Goal: Answer question/provide support

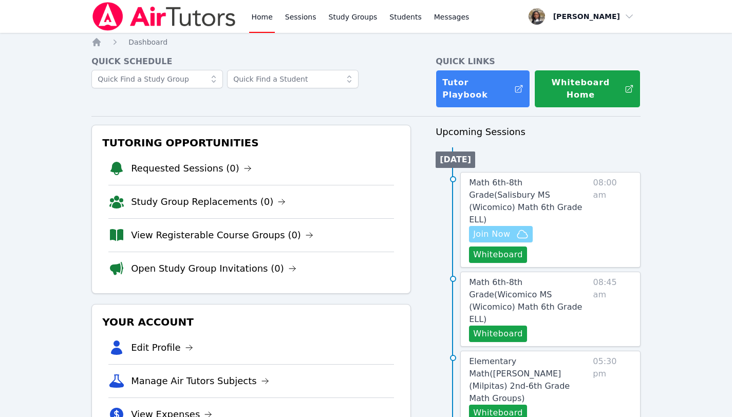
click at [500, 228] on span "Join Now" at bounding box center [491, 234] width 37 height 12
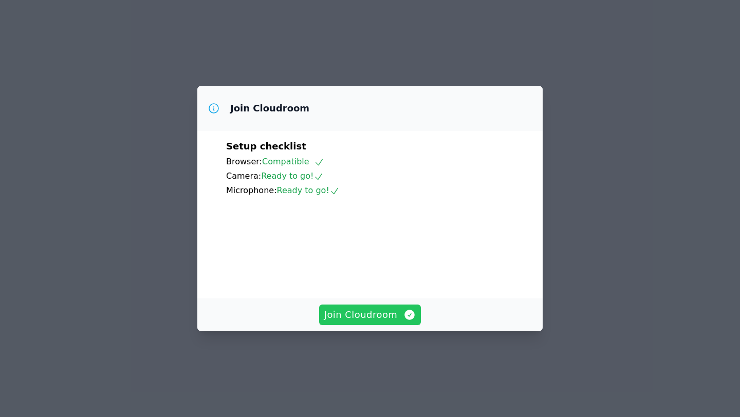
click at [392, 325] on button "Join Cloudroom" at bounding box center [370, 315] width 102 height 21
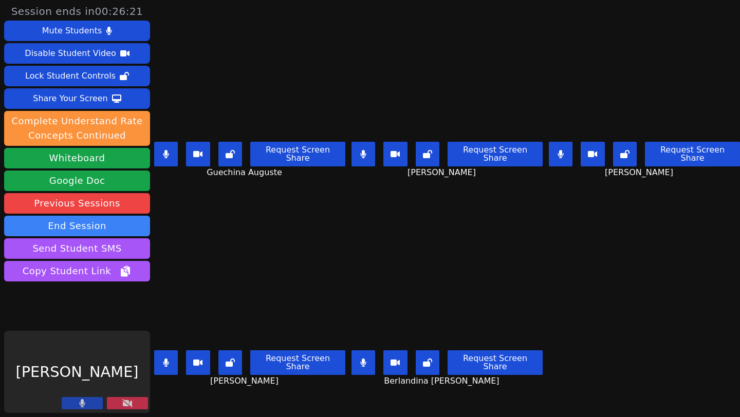
click at [124, 409] on button at bounding box center [127, 403] width 41 height 12
click at [124, 402] on icon at bounding box center [127, 403] width 10 height 8
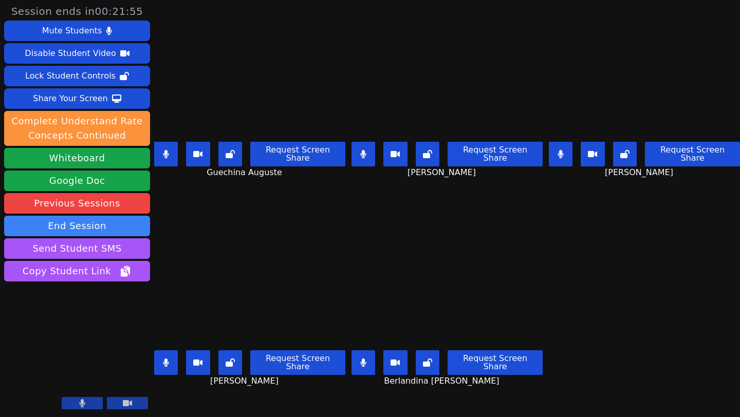
click at [603, 230] on main "Guechina Auguste Request Screen Share Guechina Auguste Wildens Gilles Request S…" at bounding box center [447, 208] width 586 height 417
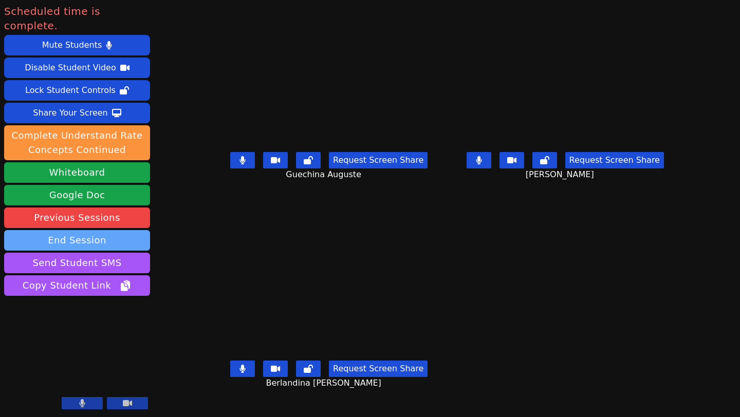
click at [84, 230] on button "End Session" at bounding box center [77, 240] width 146 height 21
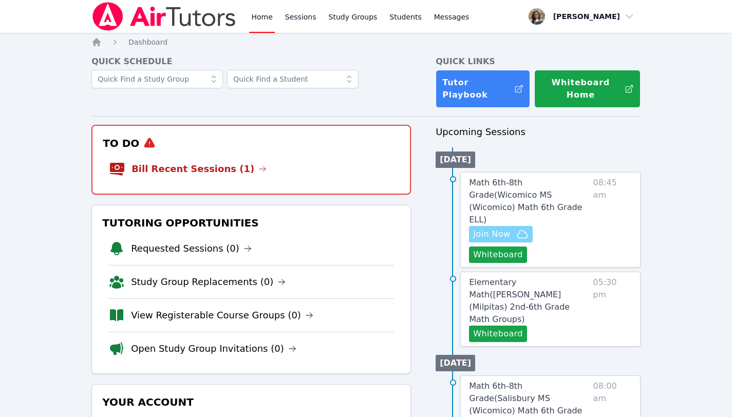
click at [506, 228] on span "Join Now" at bounding box center [491, 234] width 37 height 12
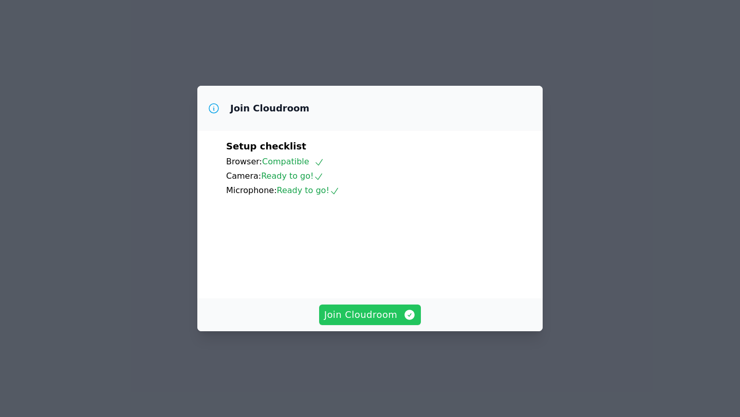
click at [368, 325] on button "Join Cloudroom" at bounding box center [370, 315] width 102 height 21
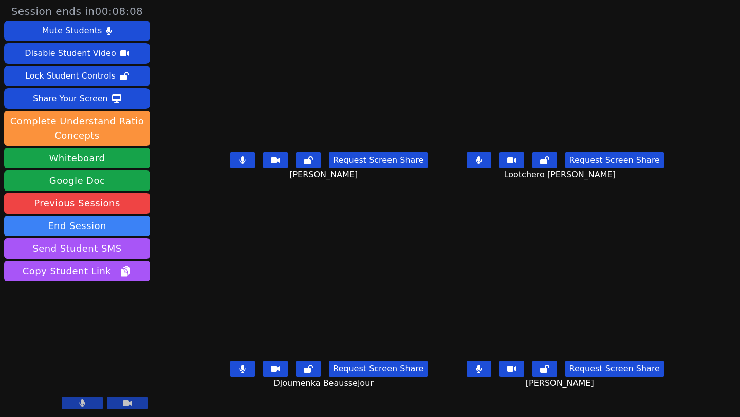
click at [524, 375] on button at bounding box center [512, 369] width 25 height 16
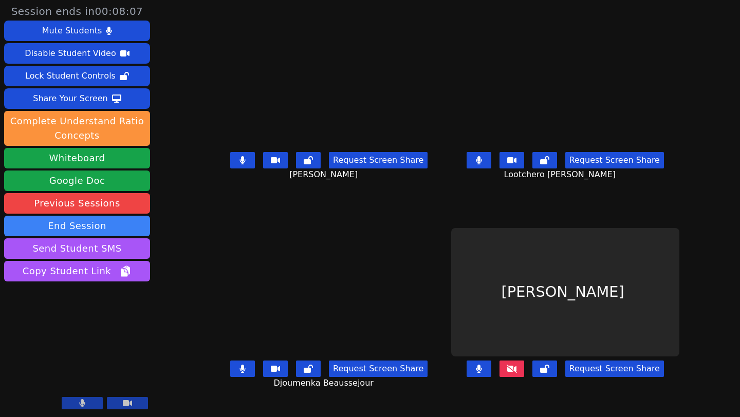
click at [524, 375] on button at bounding box center [512, 369] width 25 height 16
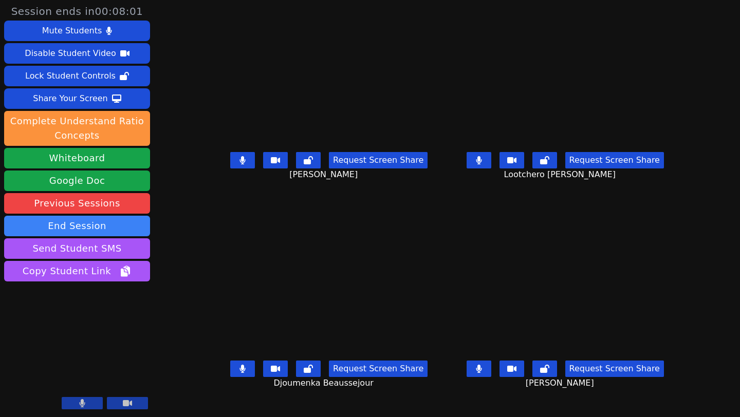
click at [549, 373] on icon at bounding box center [544, 369] width 9 height 8
click at [517, 372] on icon at bounding box center [511, 369] width 9 height 6
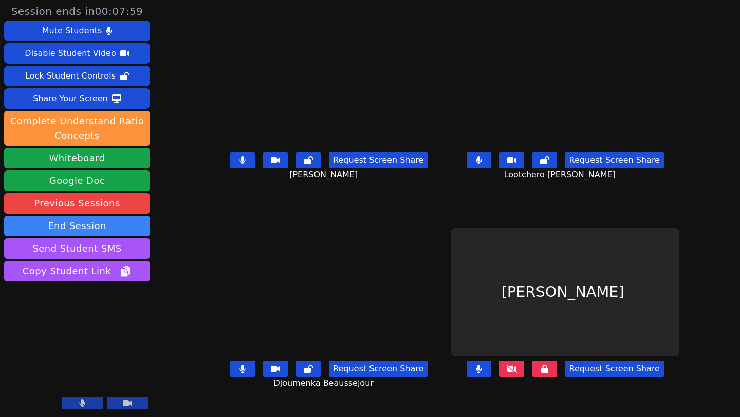
click at [517, 373] on icon at bounding box center [512, 369] width 10 height 8
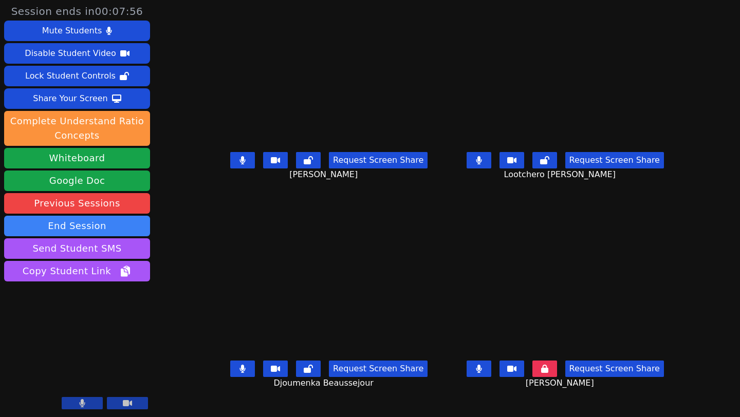
click at [517, 372] on icon at bounding box center [511, 369] width 9 height 6
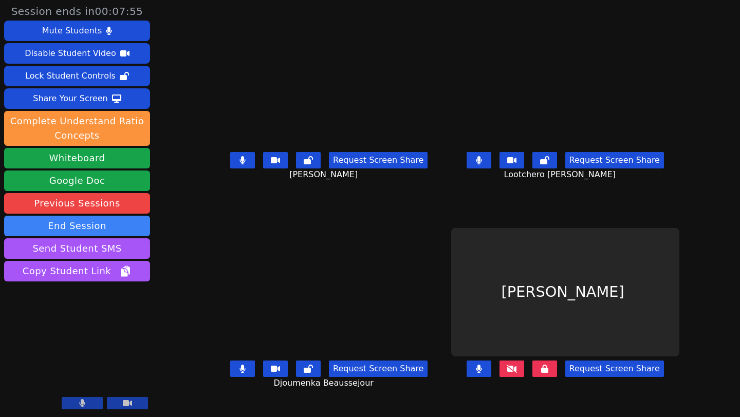
click at [517, 373] on icon at bounding box center [512, 369] width 10 height 8
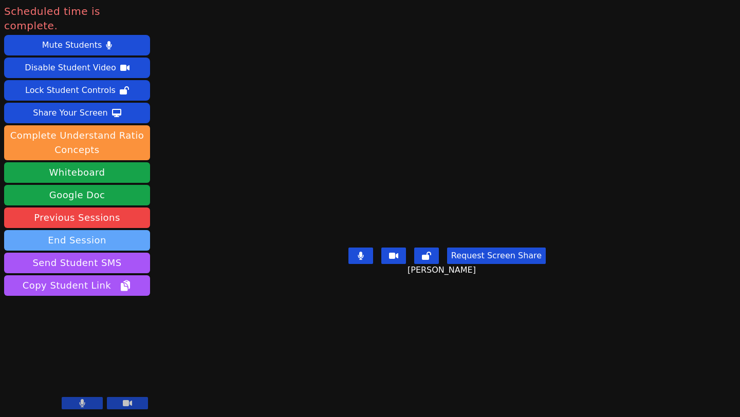
click at [85, 230] on button "End Session" at bounding box center [77, 240] width 146 height 21
